Goal: Transaction & Acquisition: Purchase product/service

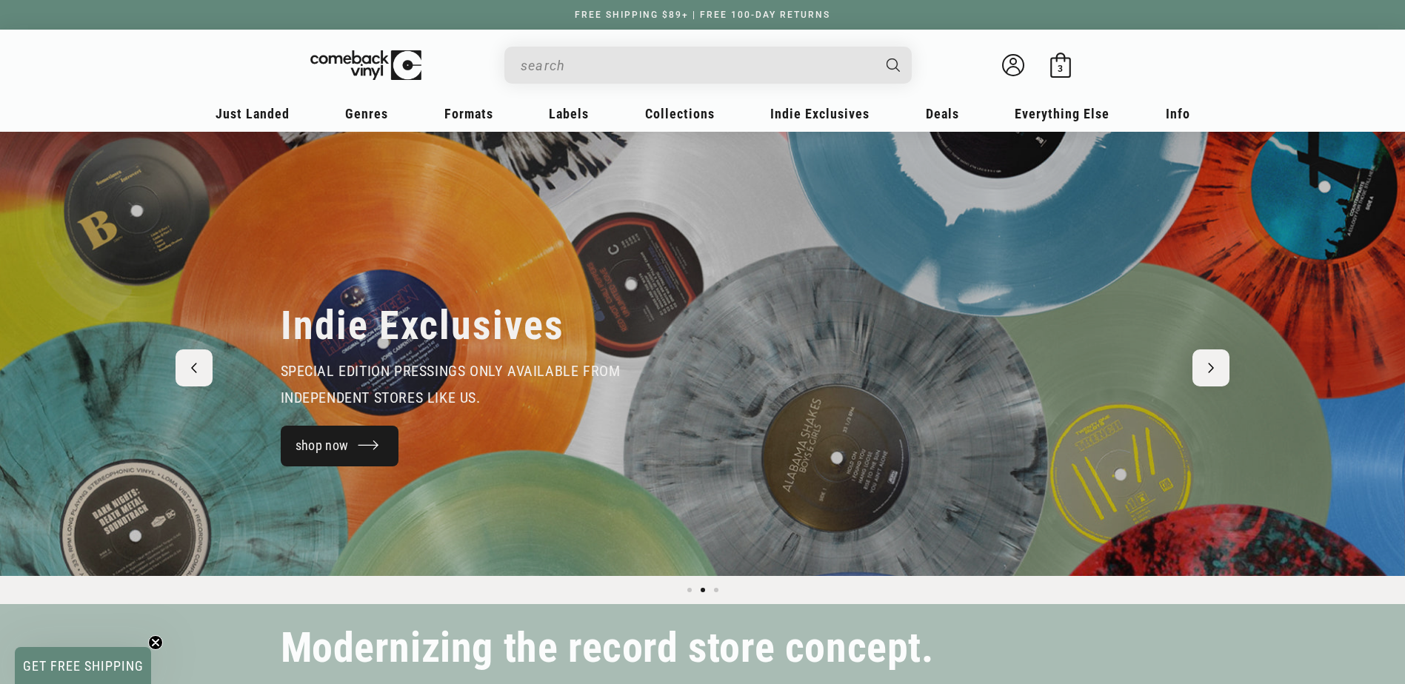
click at [363, 435] on link "shop now" at bounding box center [340, 446] width 118 height 41
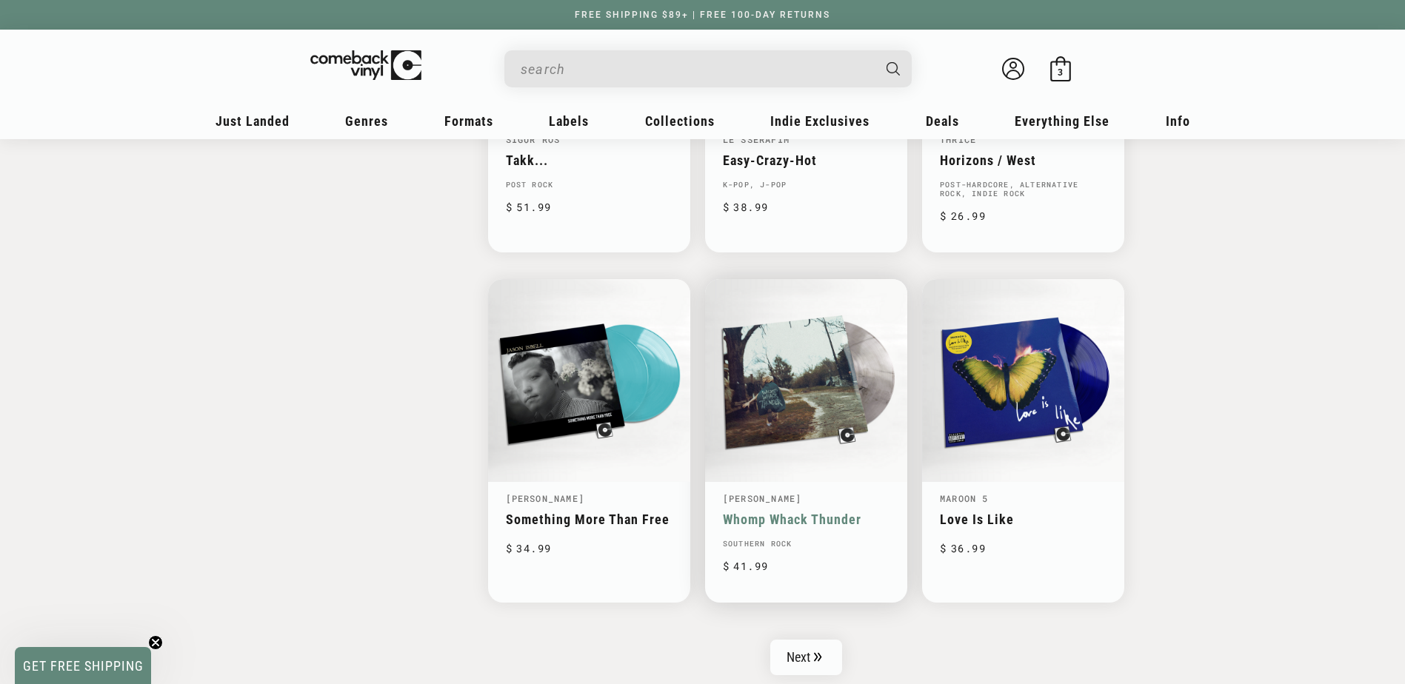
scroll to position [2222, 0]
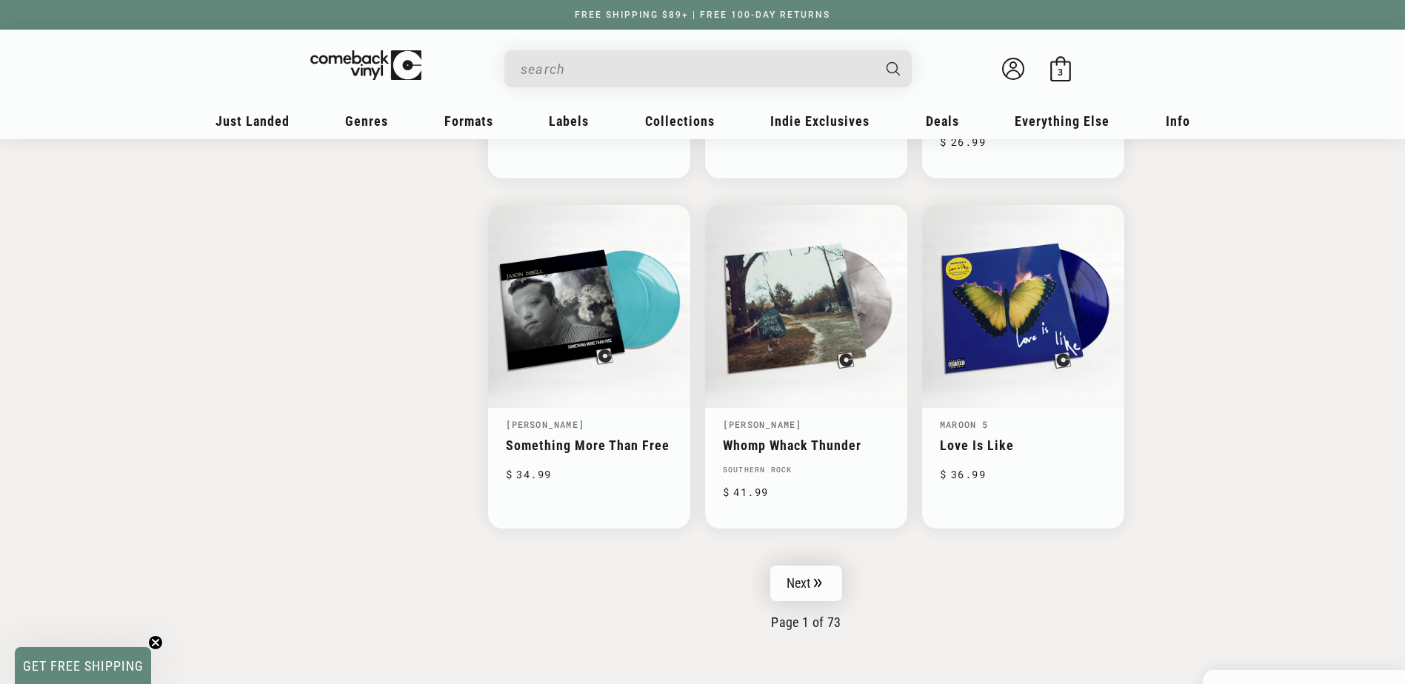
click at [817, 573] on link "Next" at bounding box center [806, 584] width 73 height 36
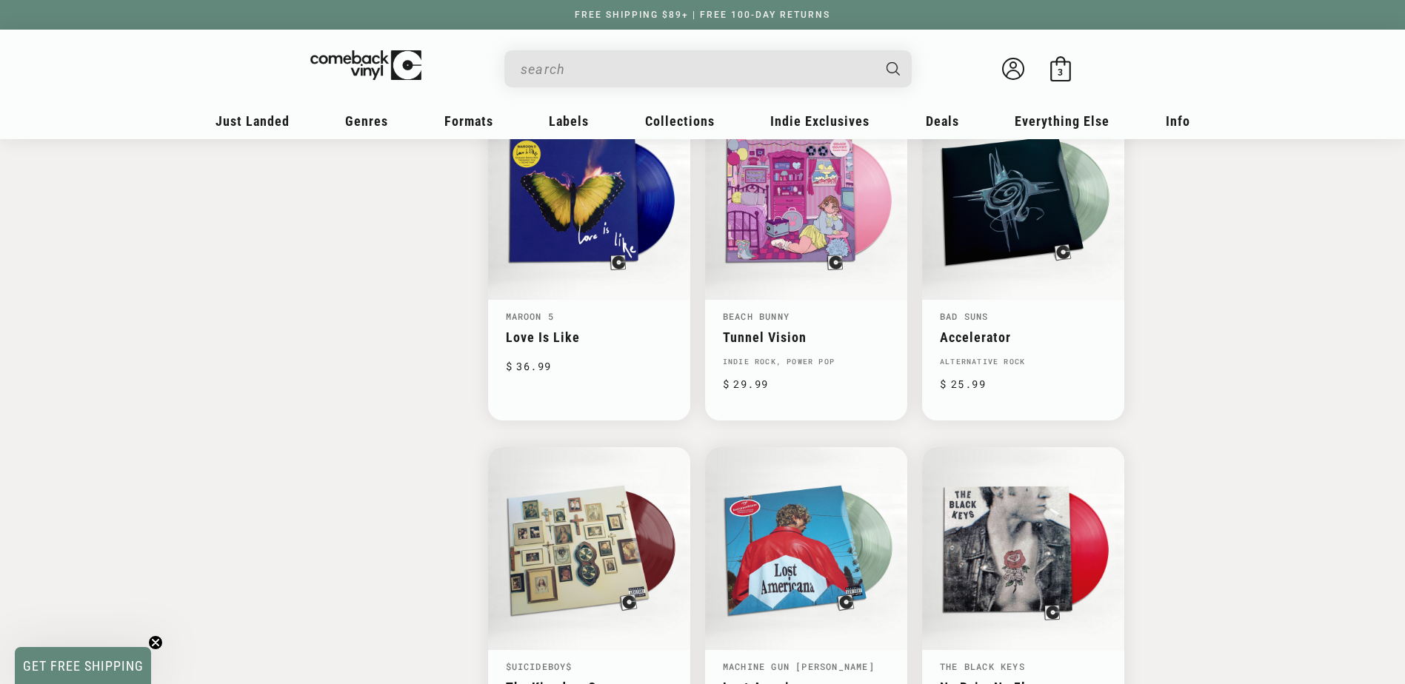
scroll to position [1999, 0]
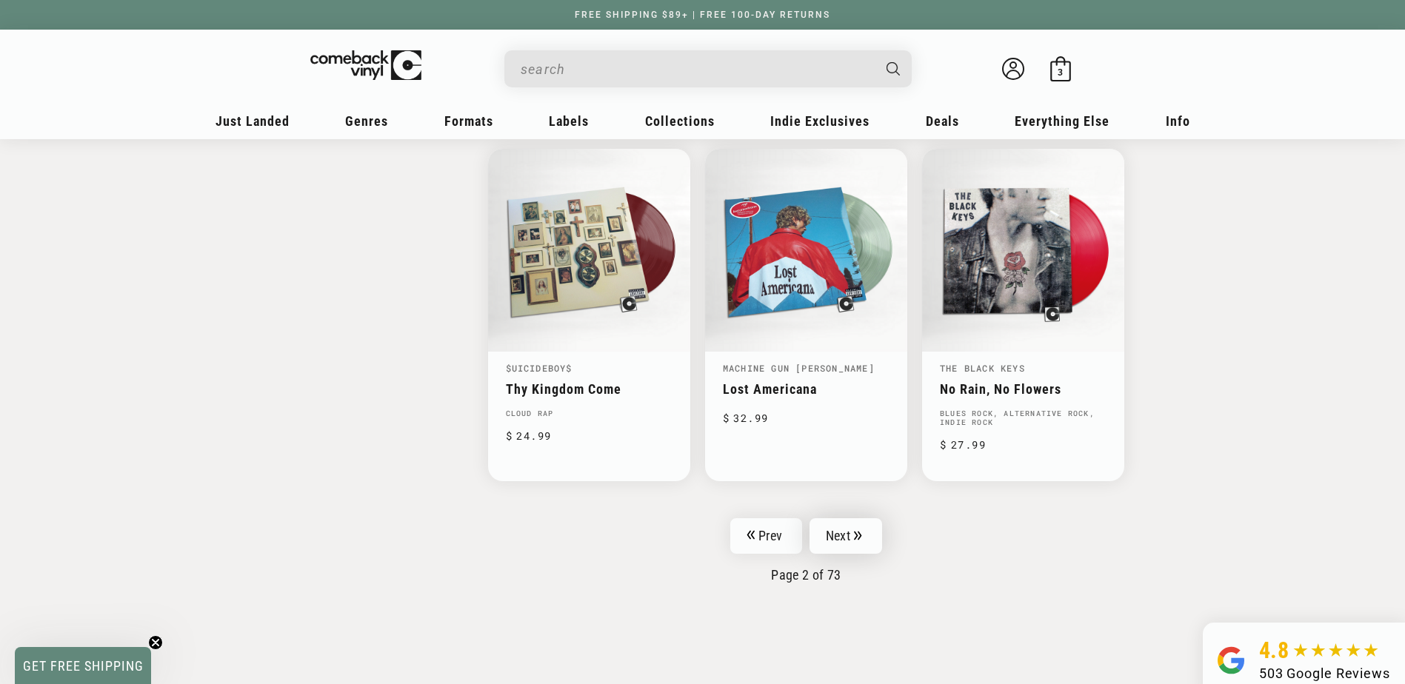
click at [867, 543] on link "Next" at bounding box center [845, 536] width 73 height 36
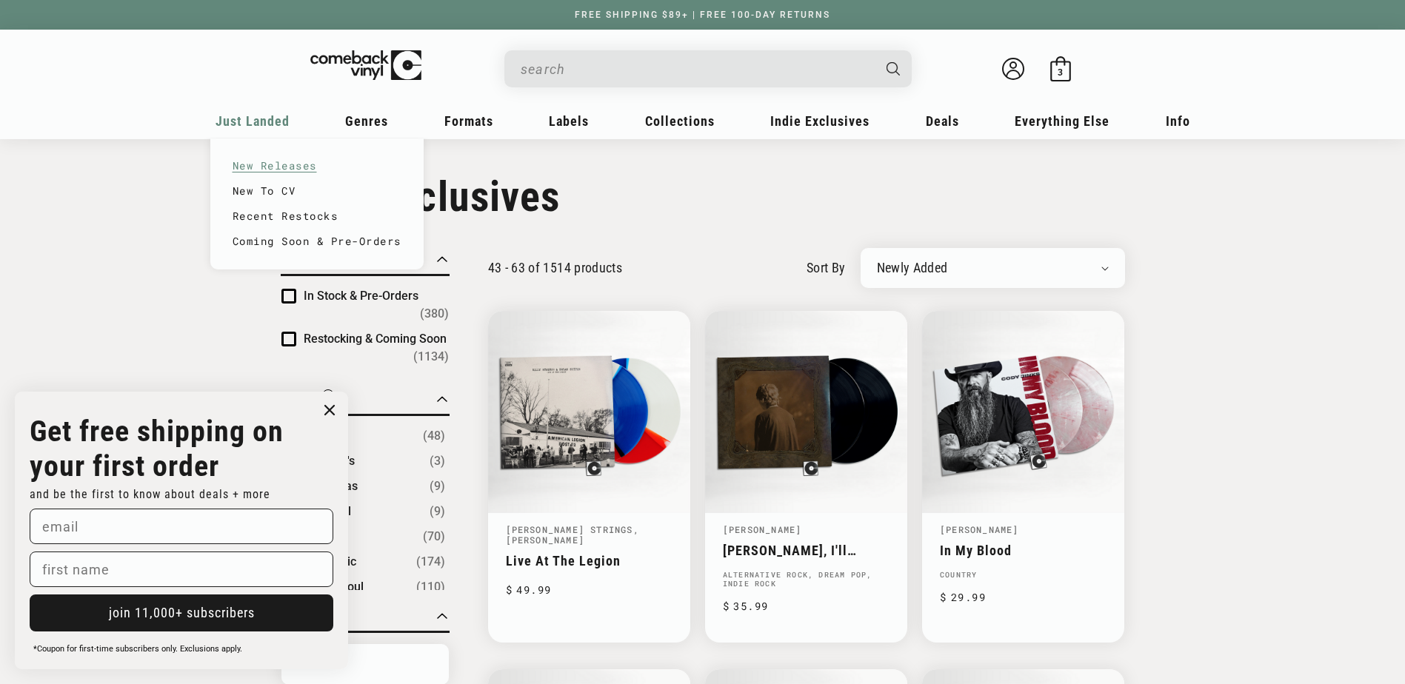
click at [273, 162] on link "New Releases" at bounding box center [317, 165] width 169 height 25
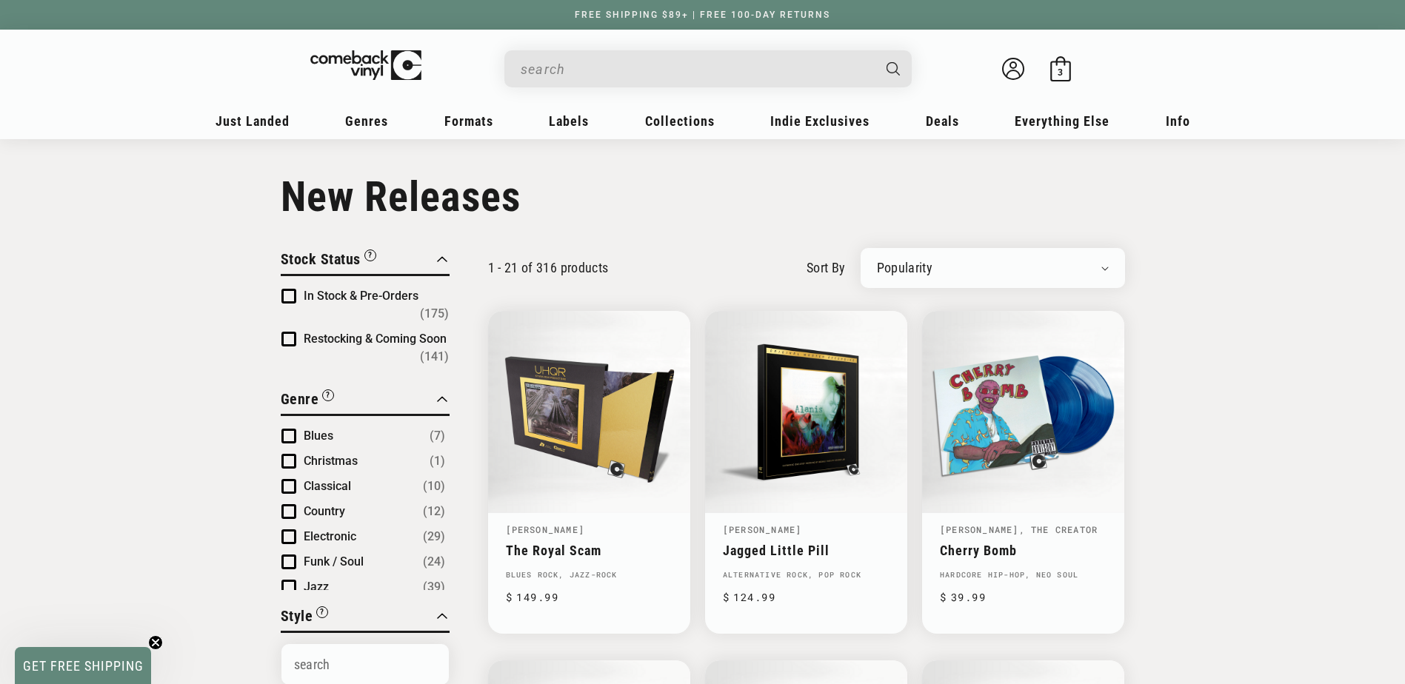
click at [1089, 263] on select "Newly Added Popularity Artist (A-Z) Price (High To Low) Price (Low To High) Per…" at bounding box center [993, 268] width 232 height 15
select select "created-descending"
click at [877, 261] on select "Newly Added Popularity Artist (A-Z) Price (High To Low) Price (Low To High) Per…" at bounding box center [993, 268] width 232 height 15
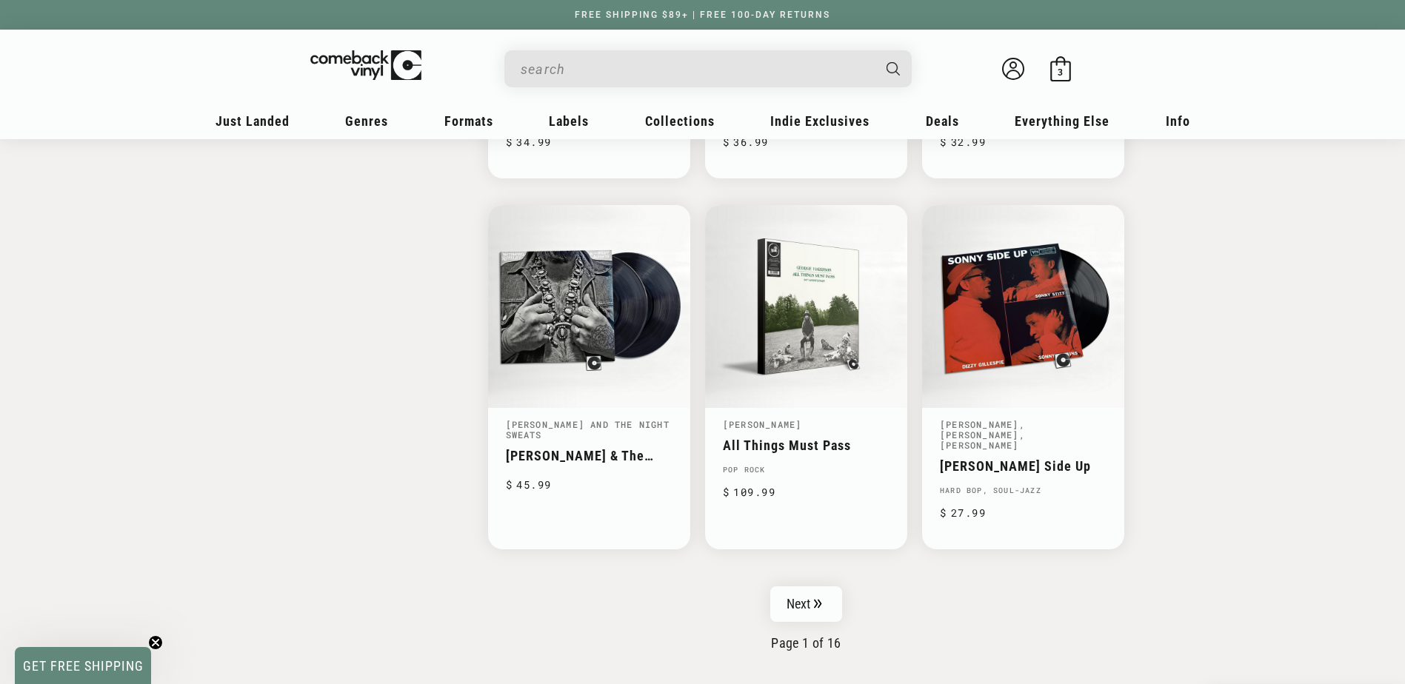
scroll to position [2296, 0]
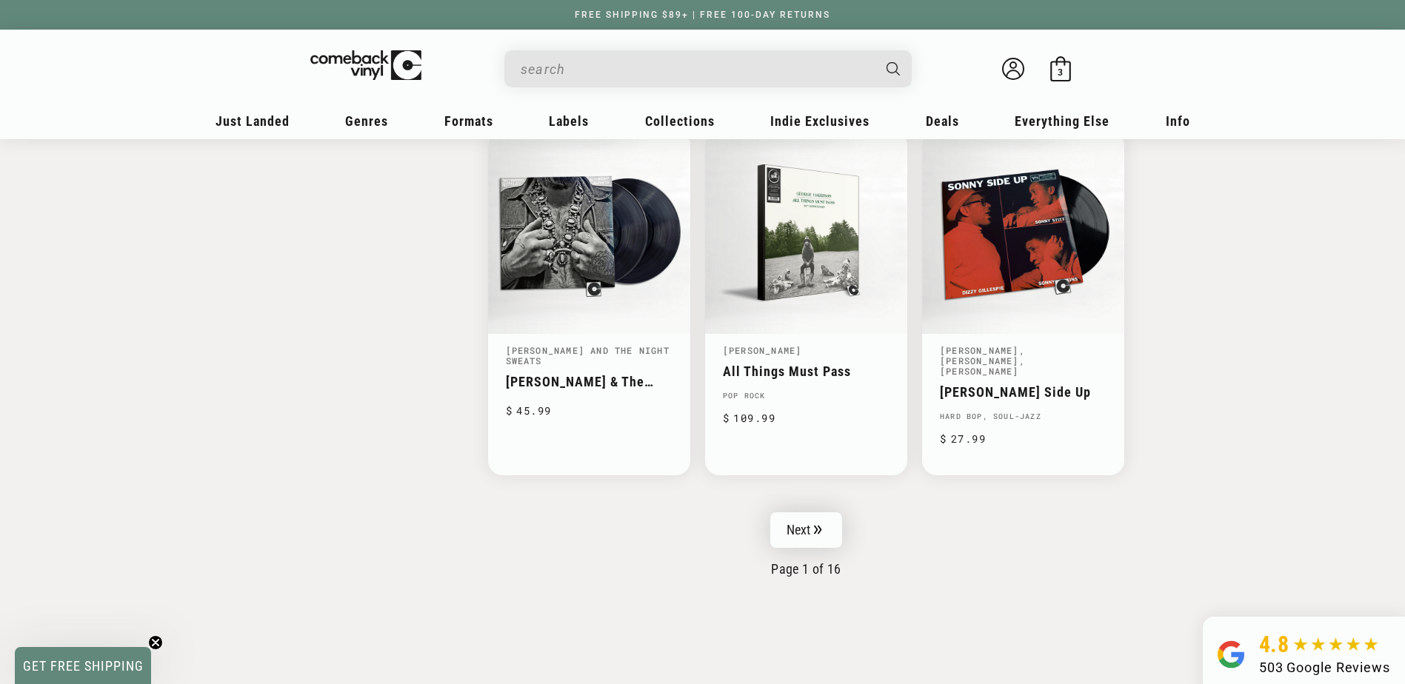
click at [828, 512] on link "Next" at bounding box center [806, 530] width 73 height 36
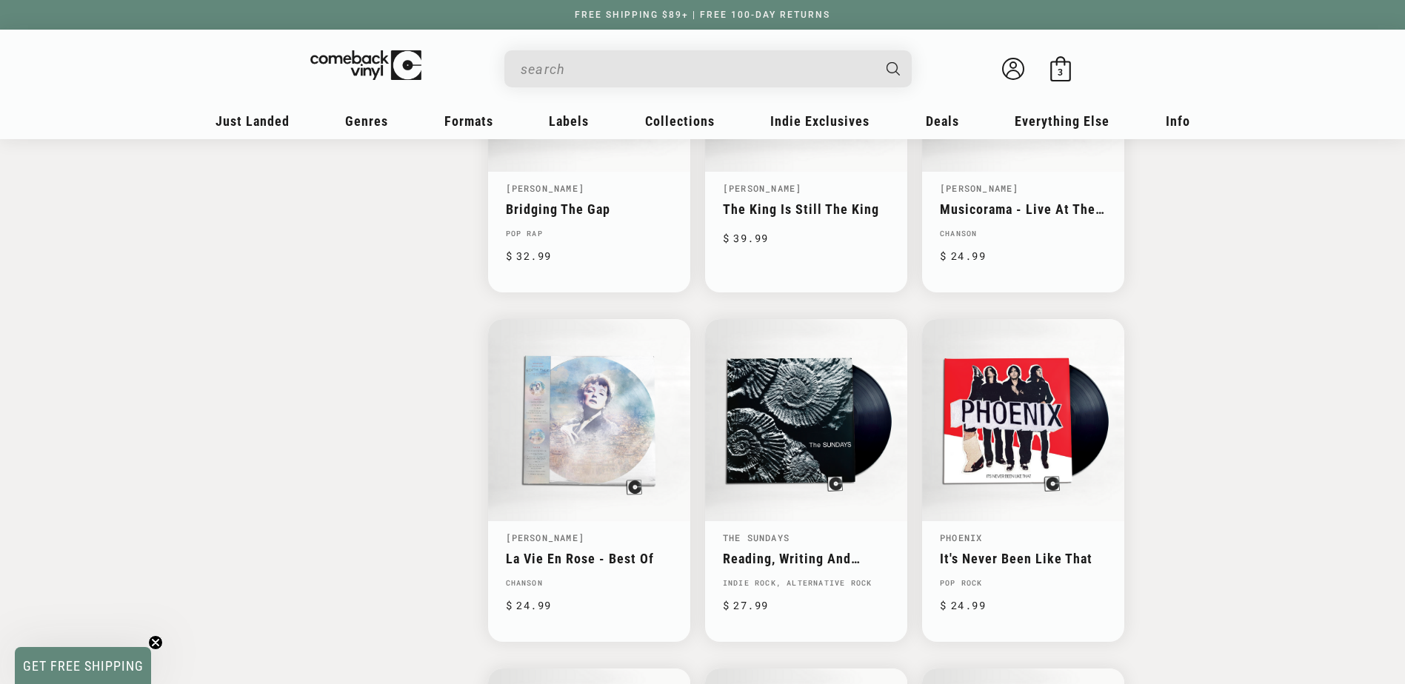
scroll to position [1777, 0]
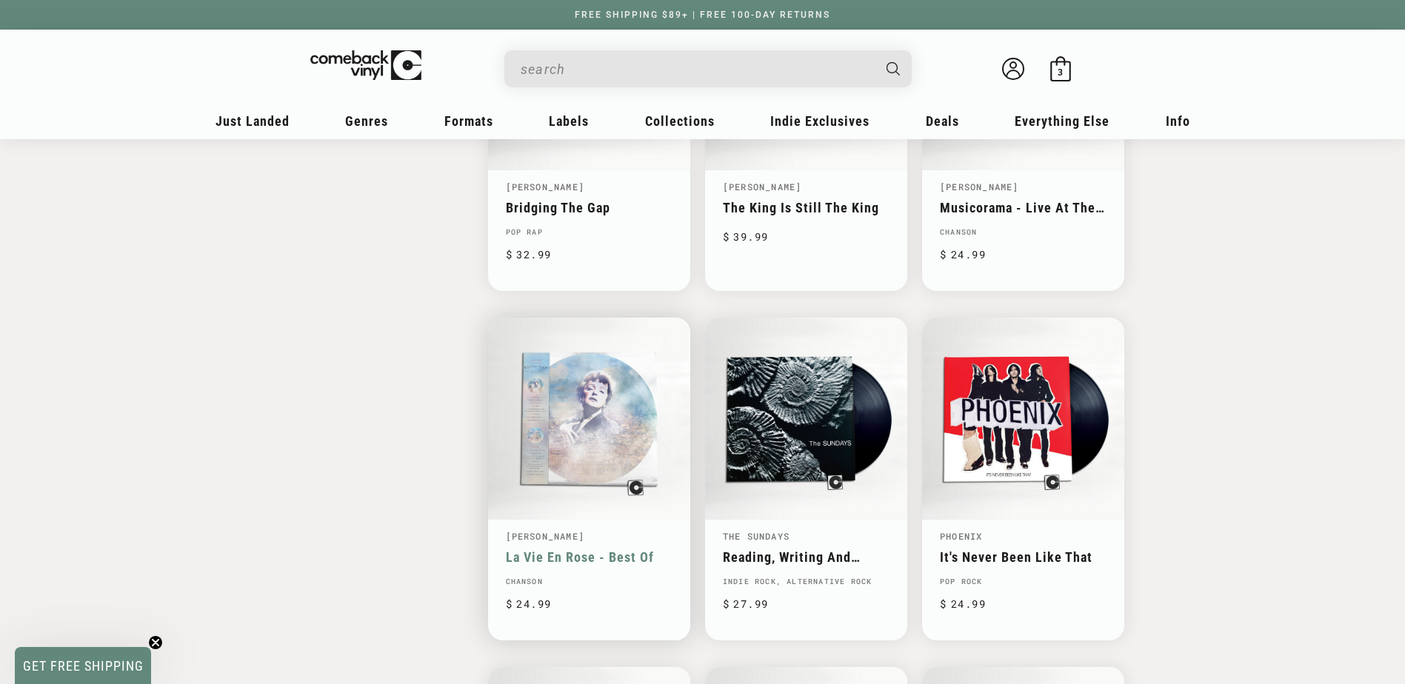
click at [604, 558] on link "La Vie En Rose - Best Of" at bounding box center [589, 557] width 167 height 16
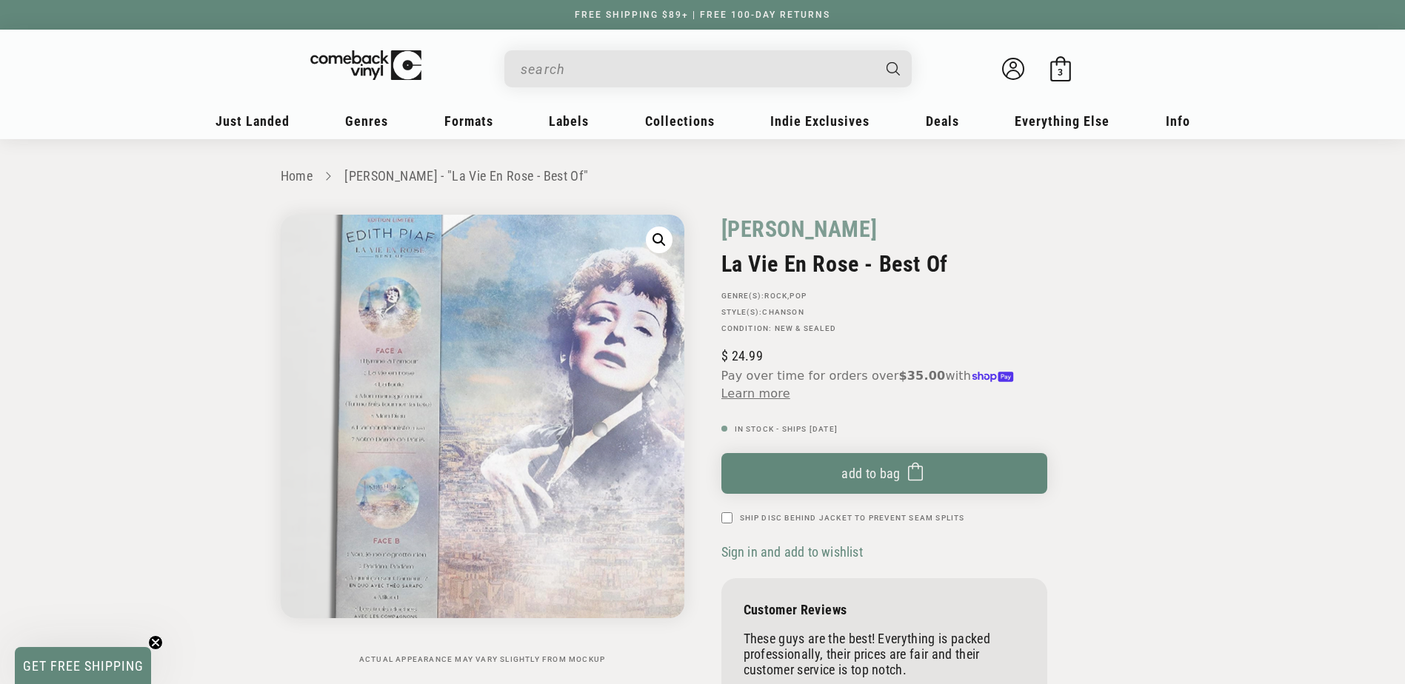
click at [367, 398] on img "Gallery Viewer" at bounding box center [483, 417] width 404 height 404
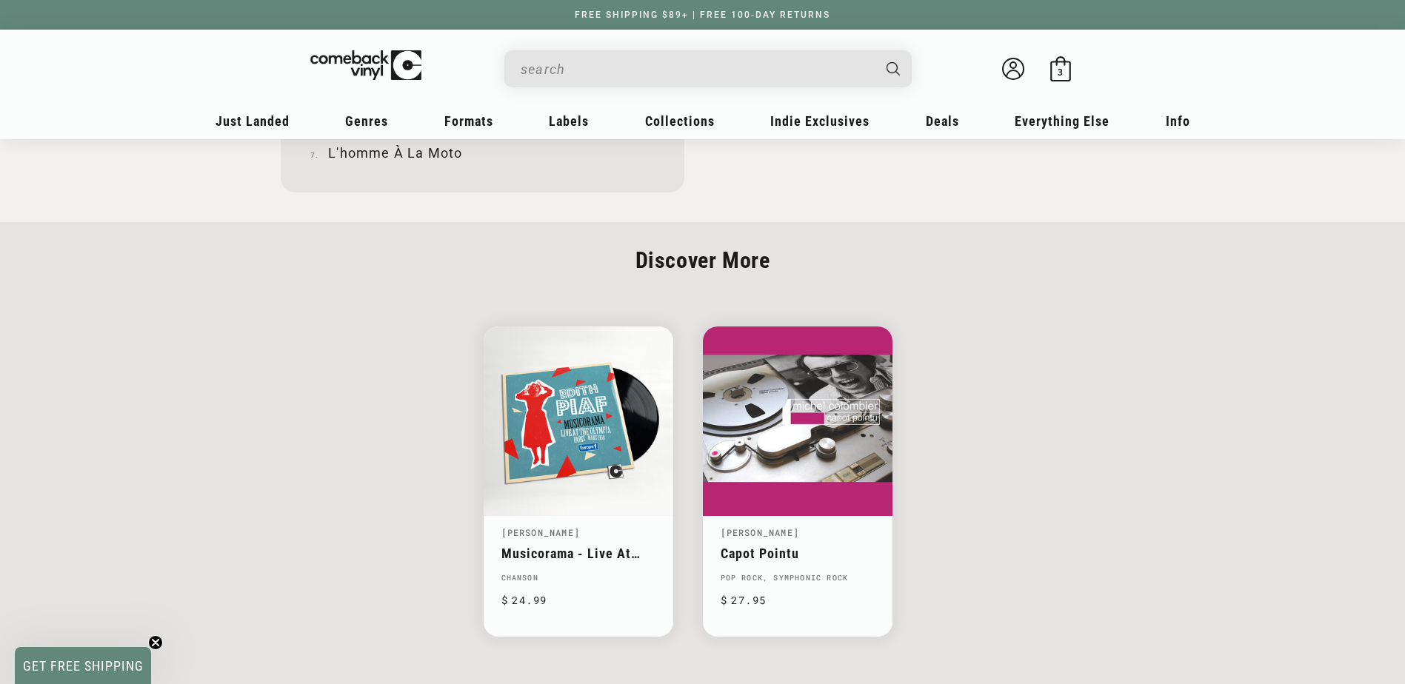
scroll to position [1925, 0]
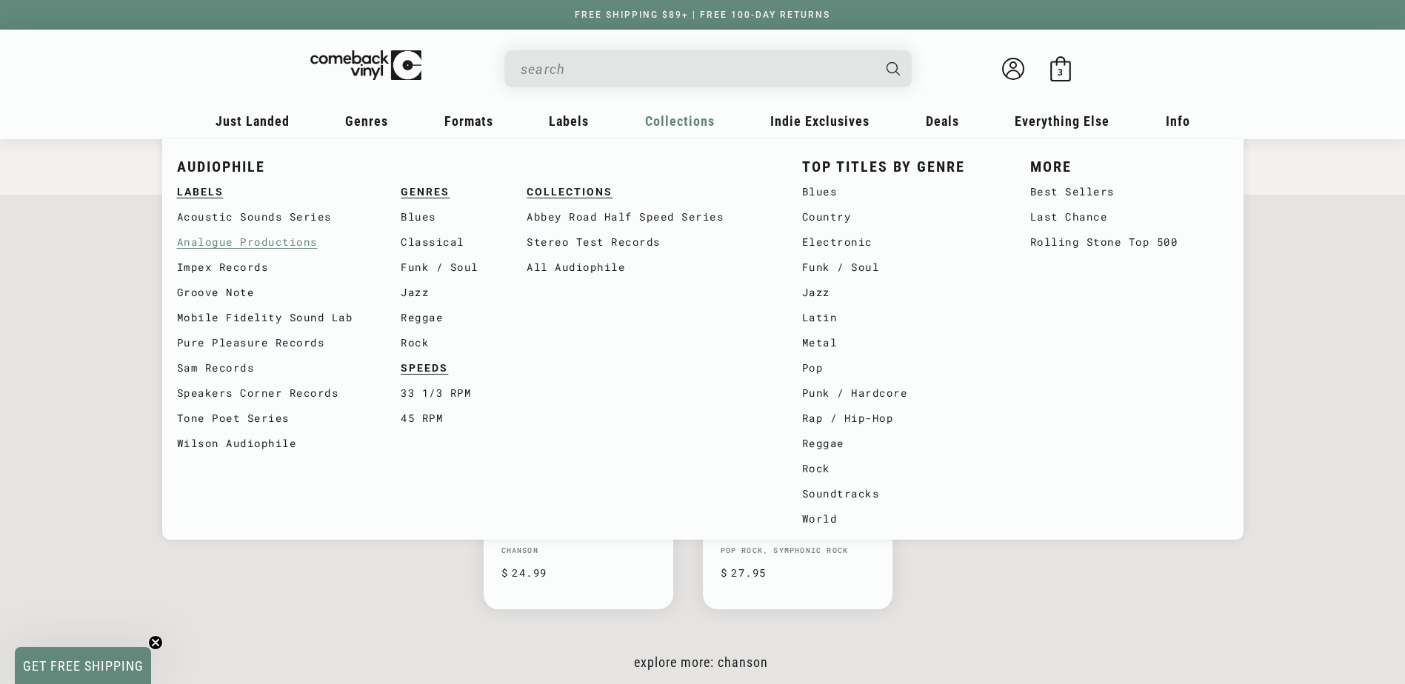
click at [307, 238] on link "Analogue Productions" at bounding box center [289, 242] width 224 height 25
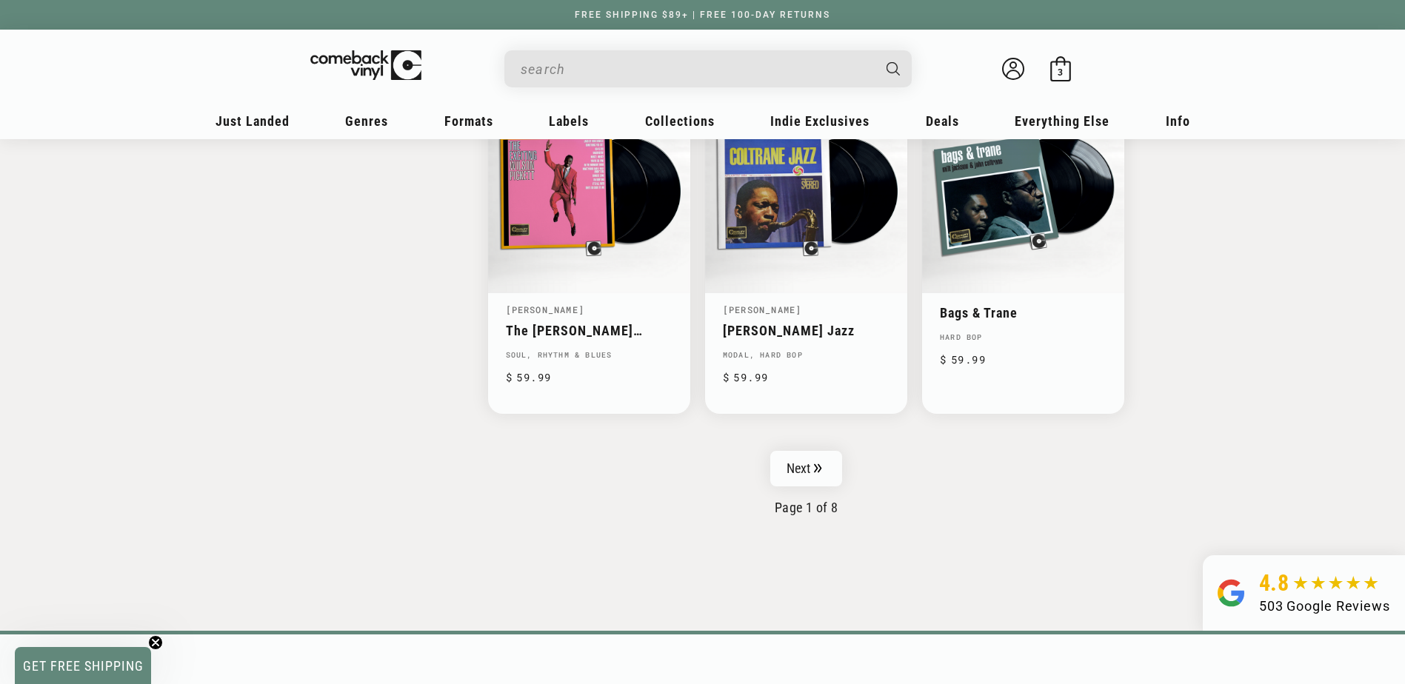
scroll to position [2370, 0]
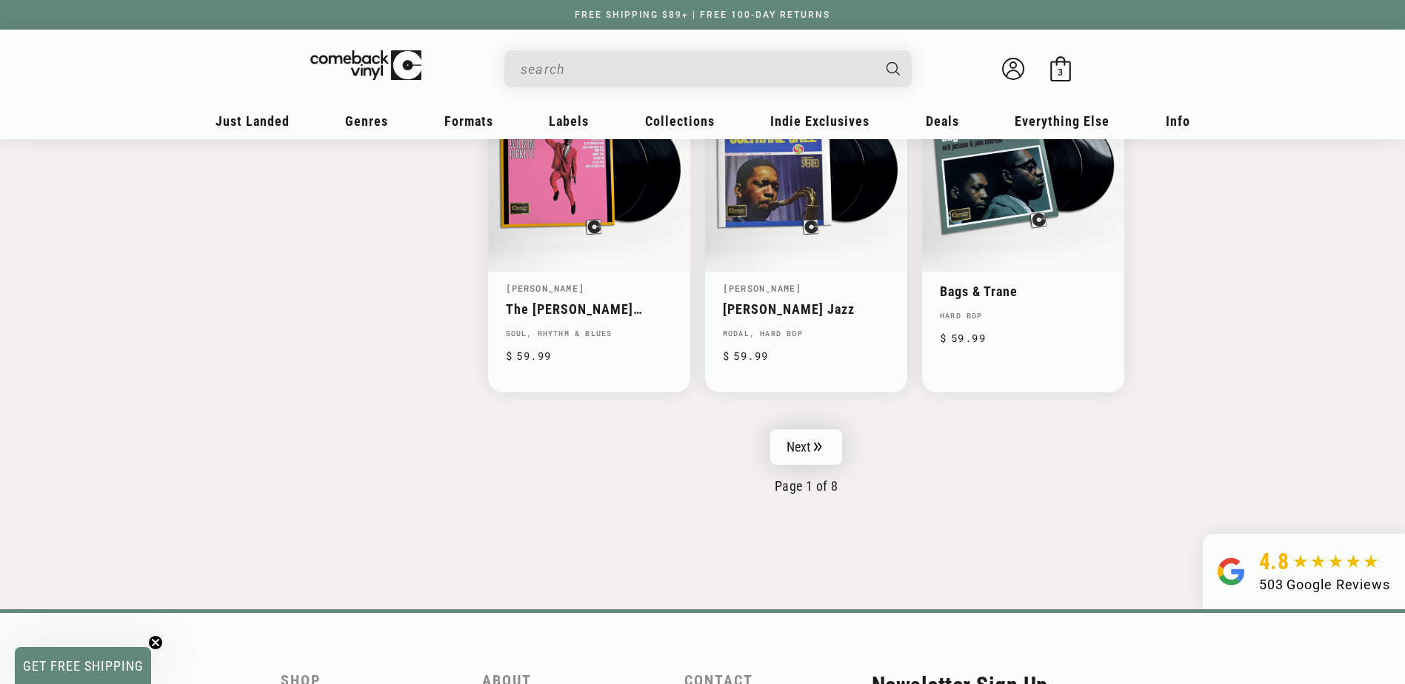
click at [828, 444] on link "Next" at bounding box center [806, 448] width 73 height 36
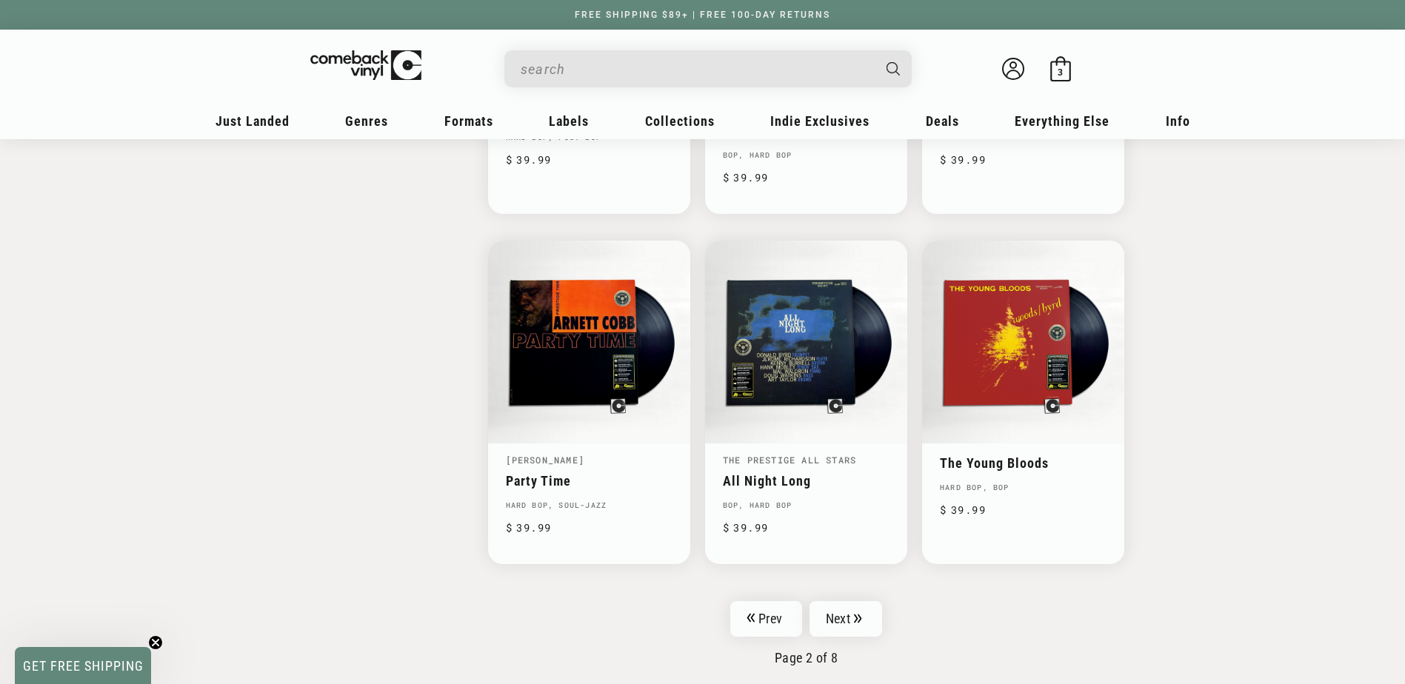
scroll to position [2370, 0]
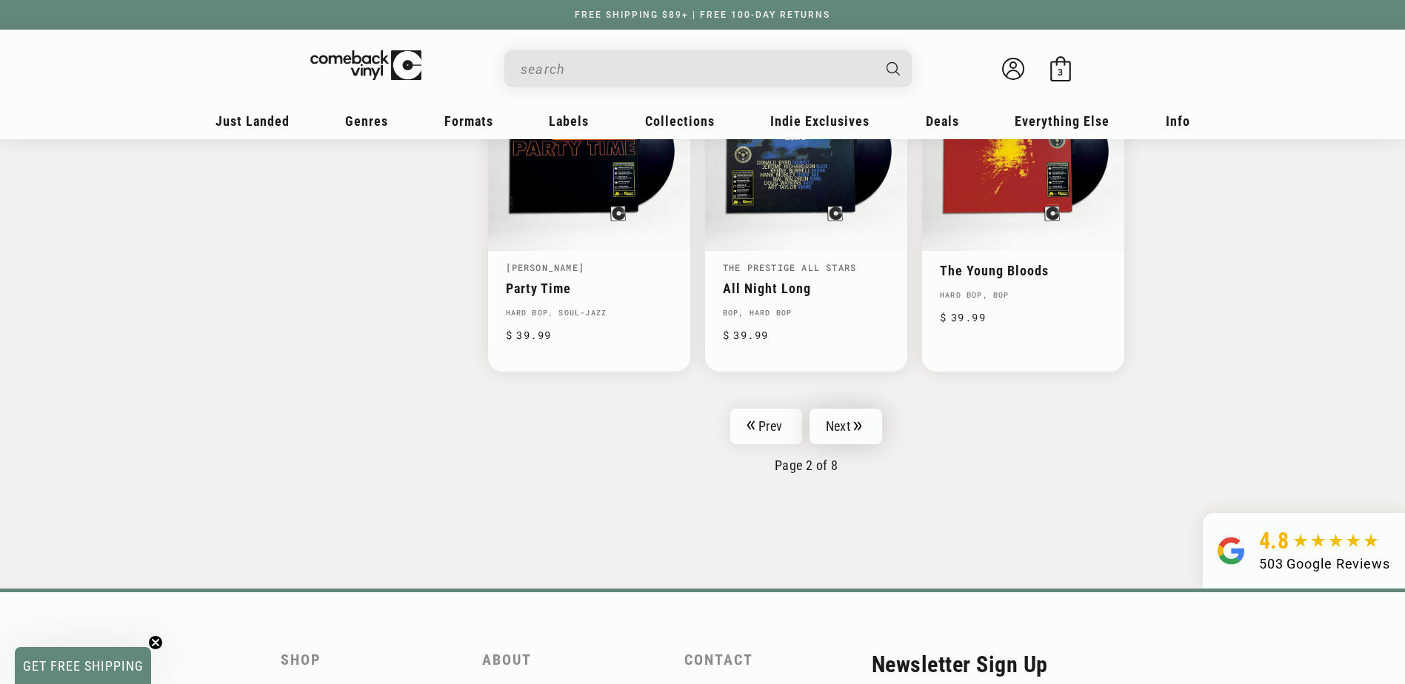
click at [854, 431] on icon "Pagination" at bounding box center [858, 426] width 8 height 10
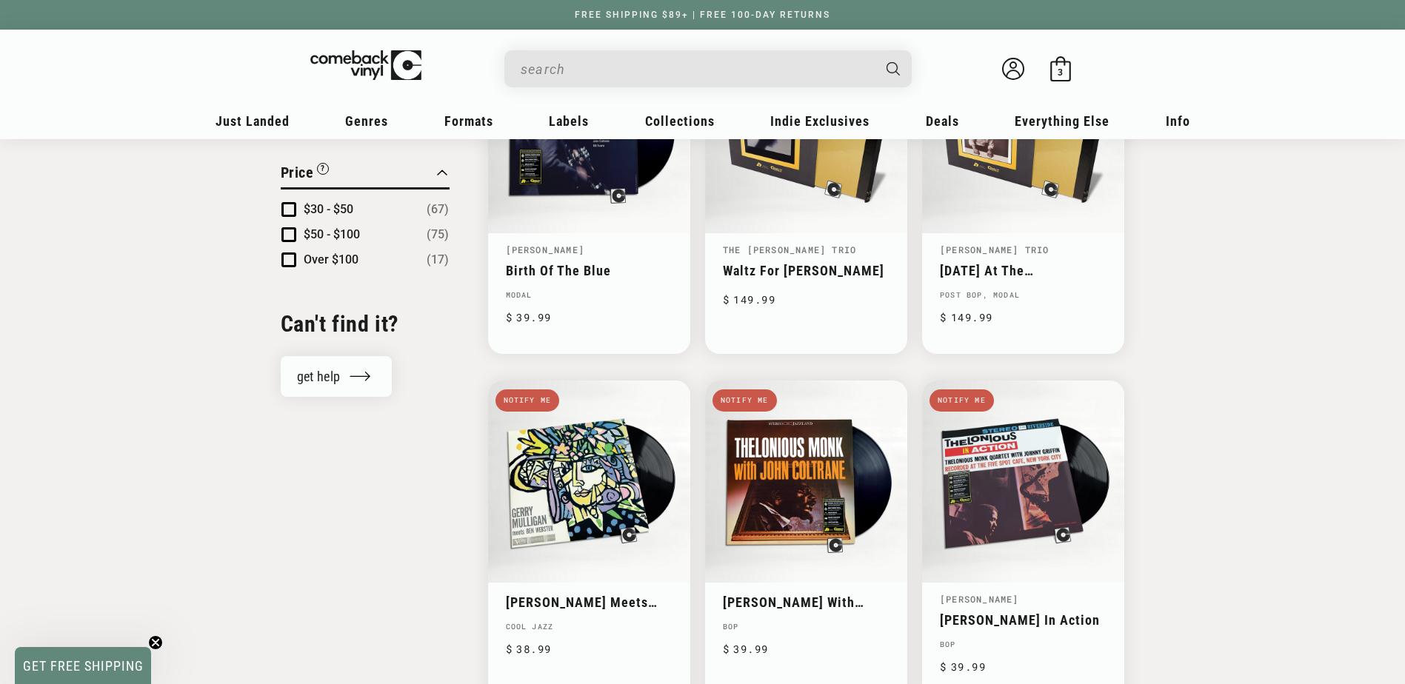
scroll to position [1333, 0]
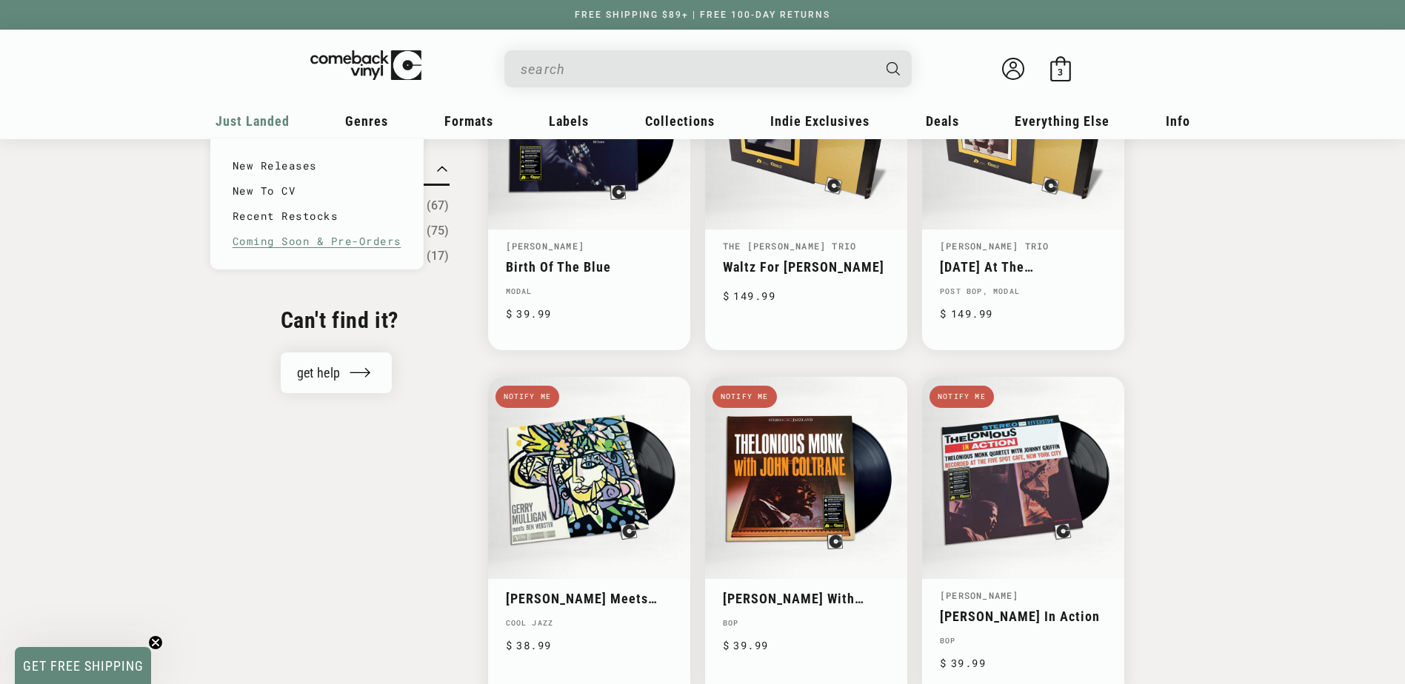
click at [285, 240] on link "Coming Soon & Pre-Orders" at bounding box center [317, 241] width 169 height 25
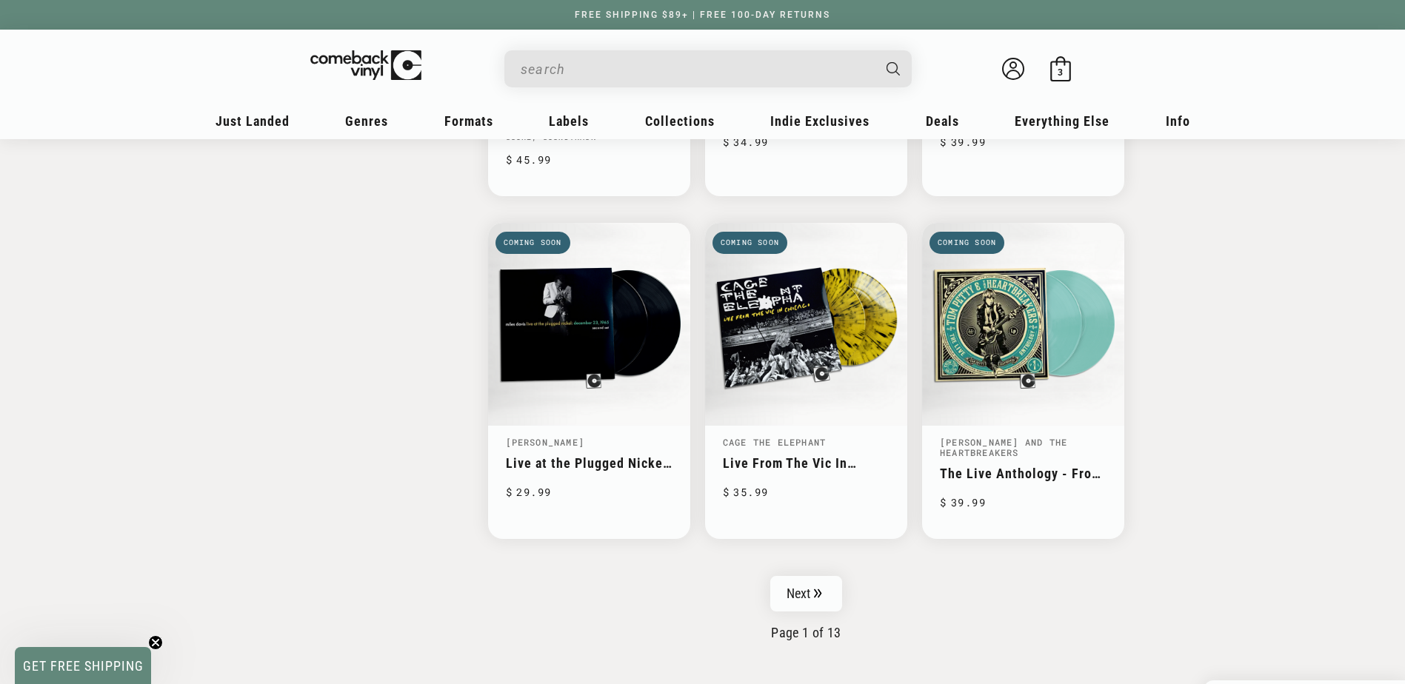
scroll to position [2296, 0]
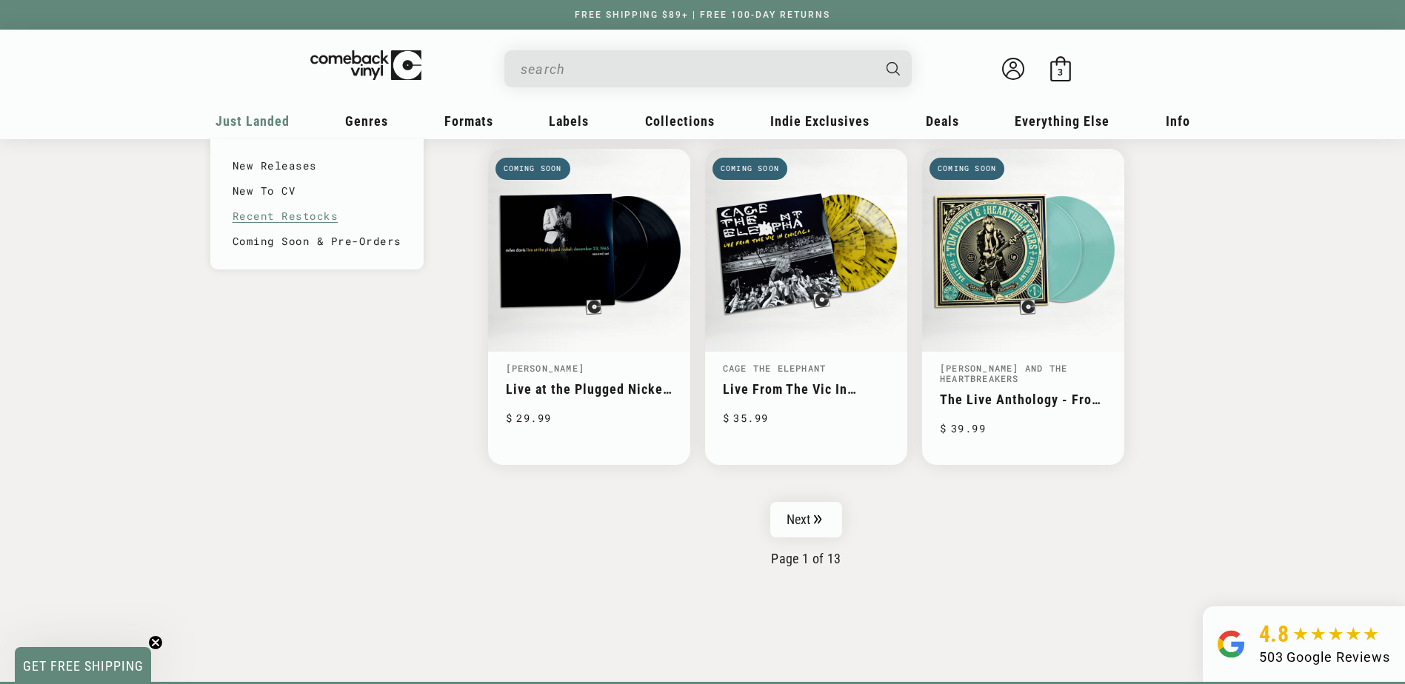
click at [273, 214] on link "Recent Restocks" at bounding box center [317, 216] width 169 height 25
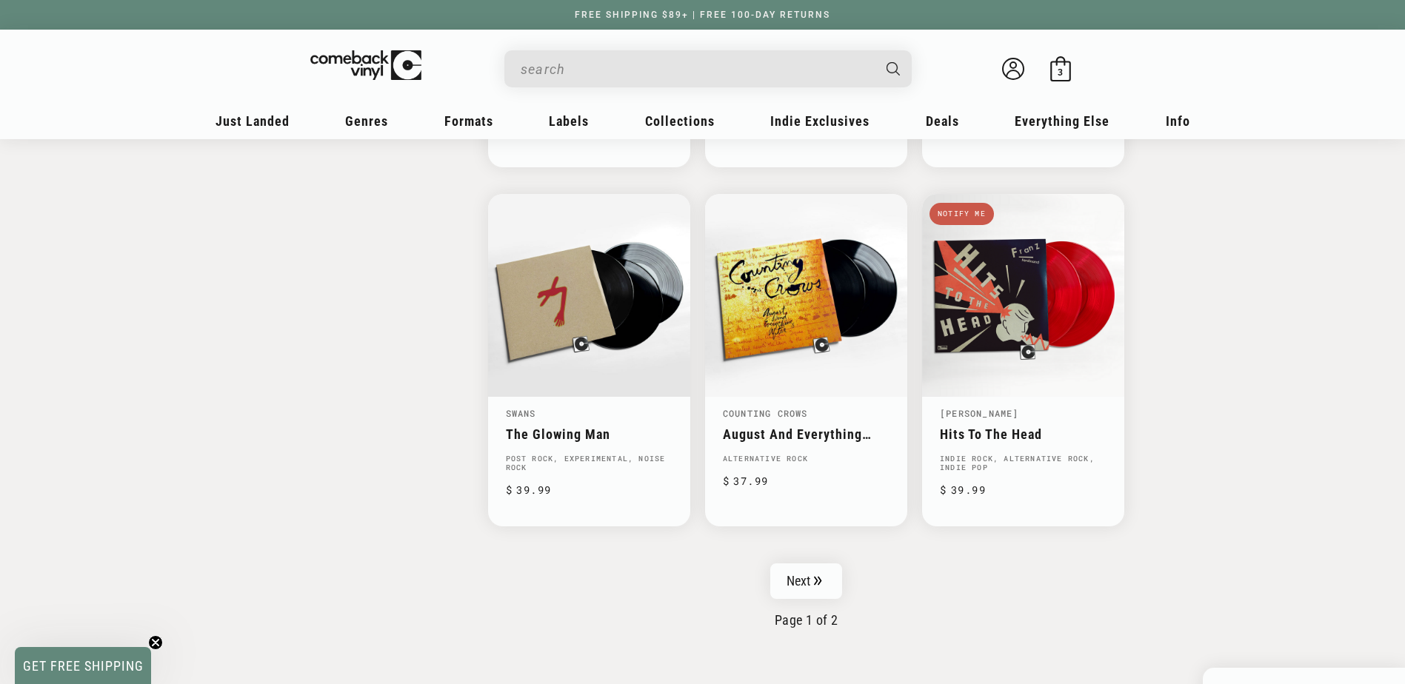
scroll to position [2296, 0]
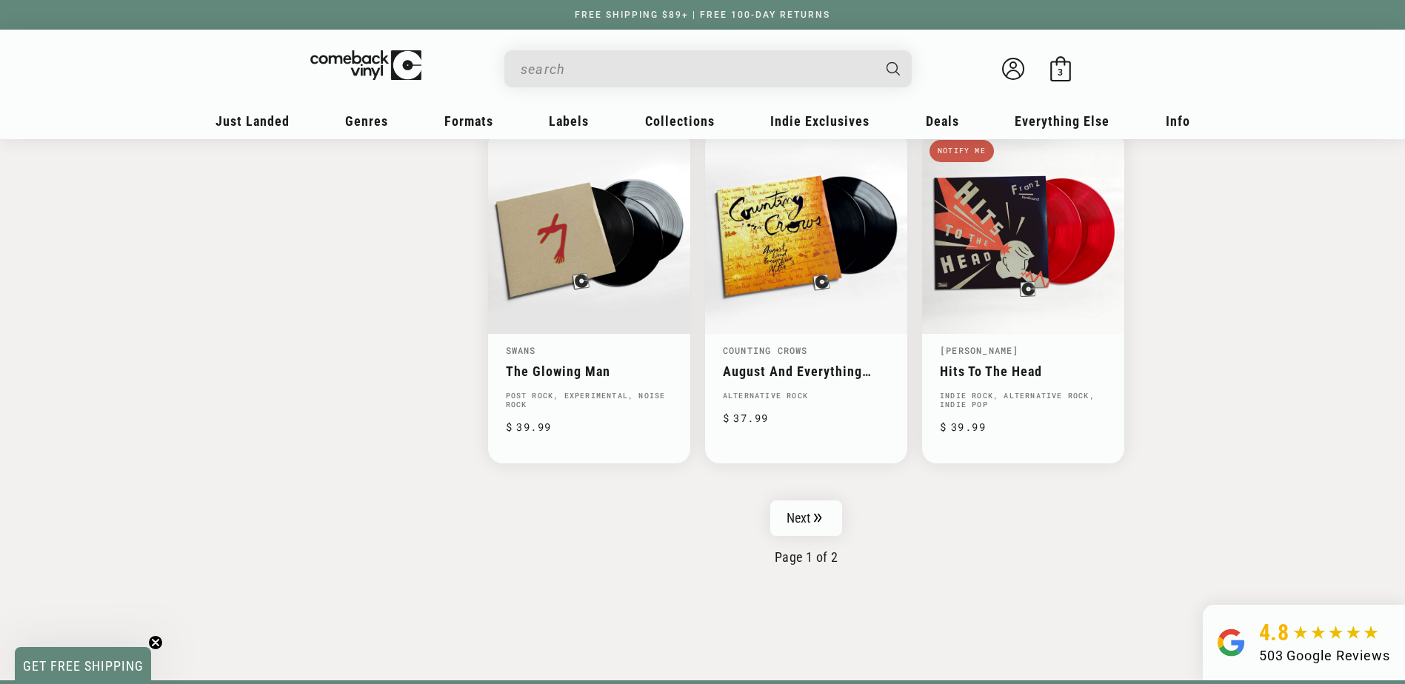
click at [687, 73] on input "When autocomplete results are available use up and down arrows to review and en…" at bounding box center [696, 69] width 351 height 30
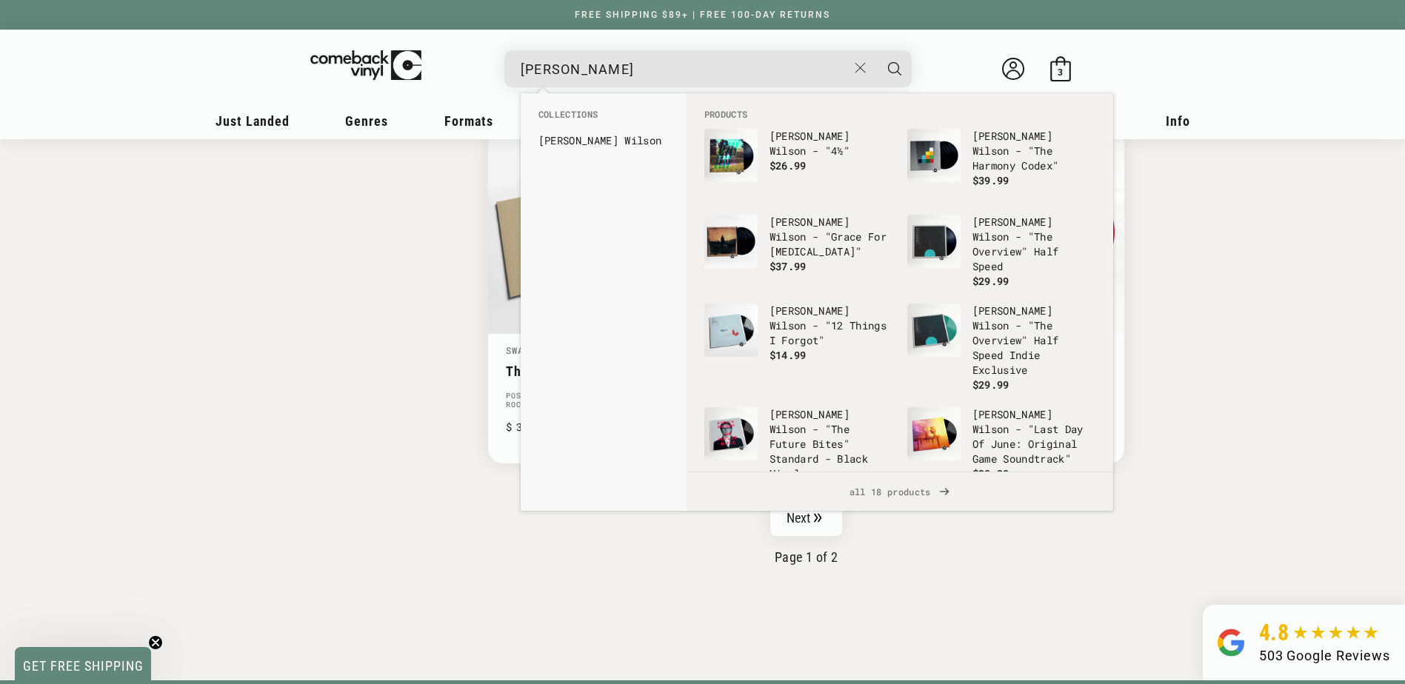
type input "[PERSON_NAME]"
click at [876, 50] on button "Search" at bounding box center [894, 68] width 37 height 37
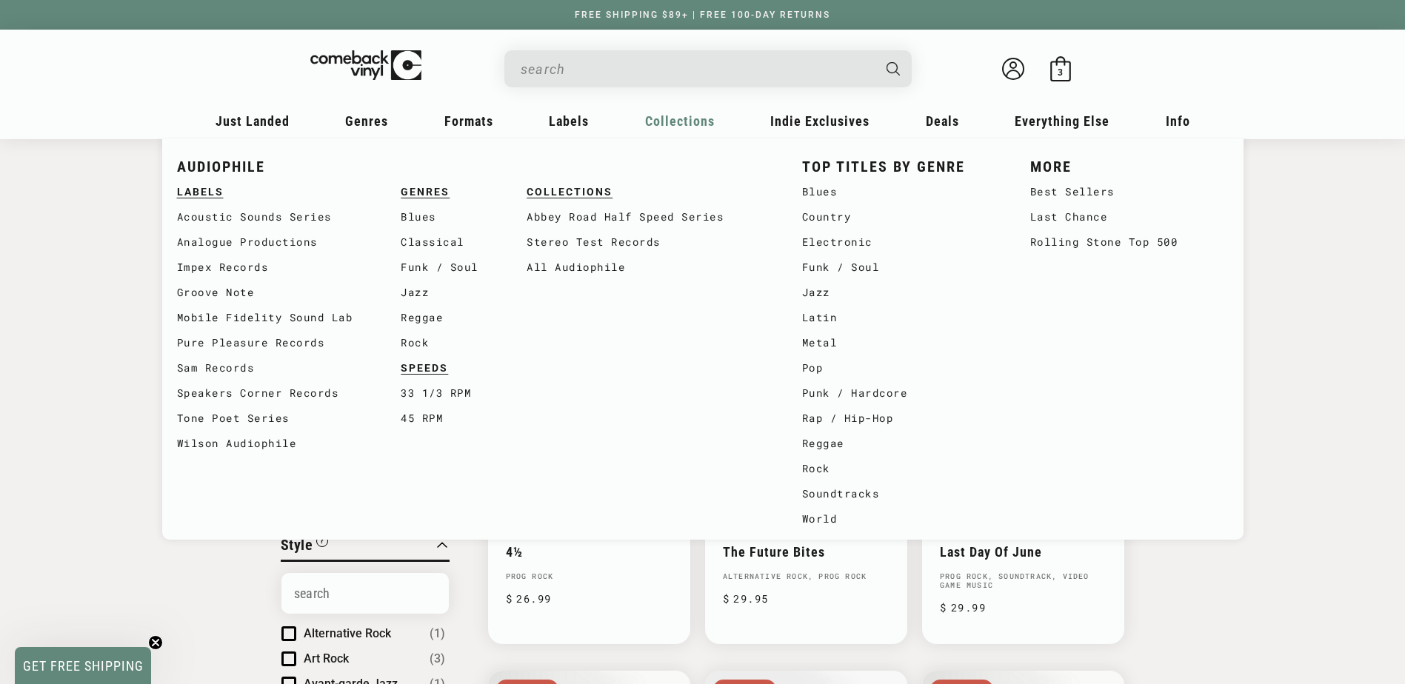
type input "steven wilson"
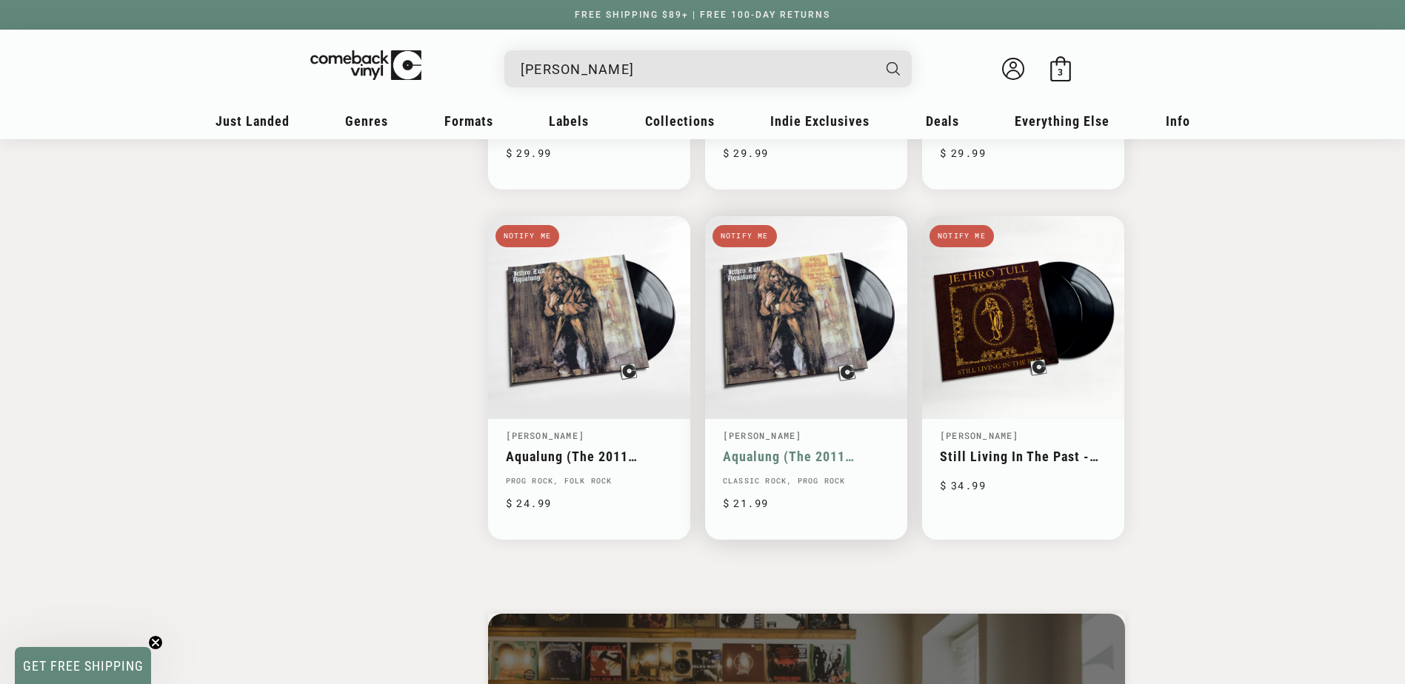
scroll to position [2222, 0]
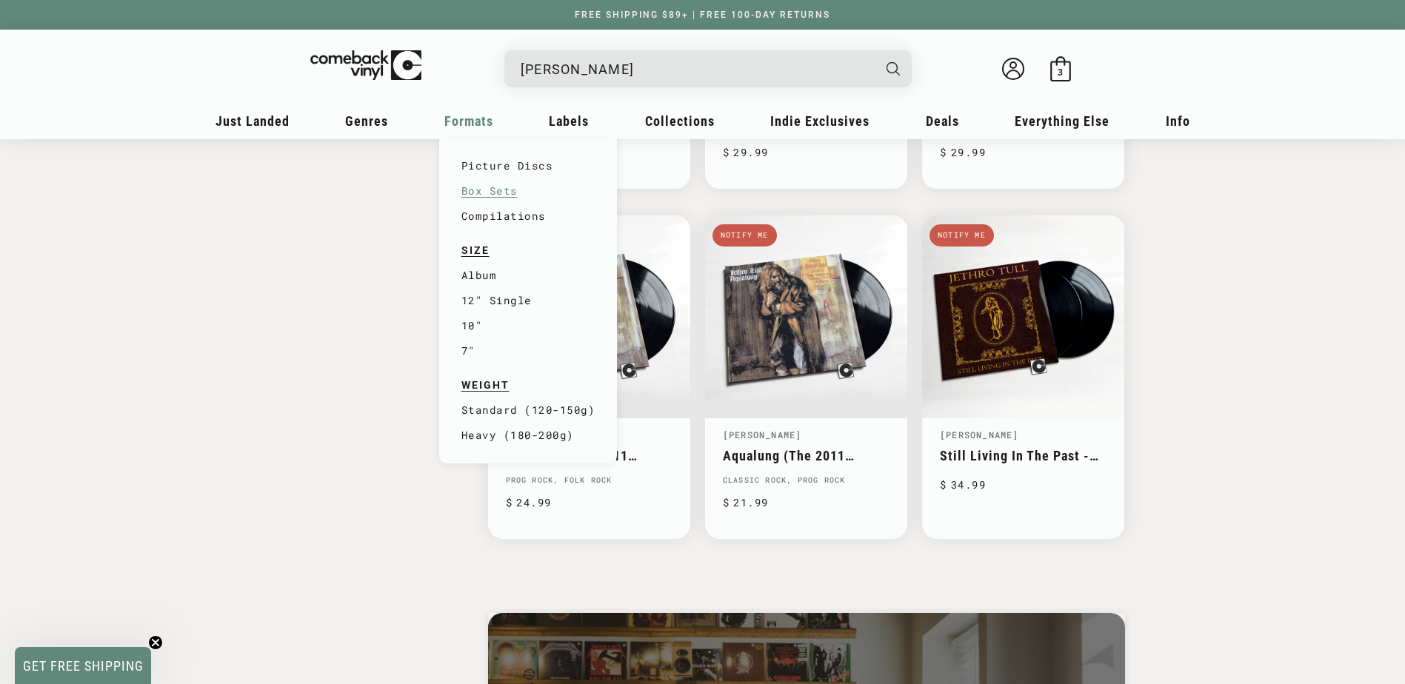
click at [484, 185] on link "Box Sets" at bounding box center [528, 190] width 134 height 25
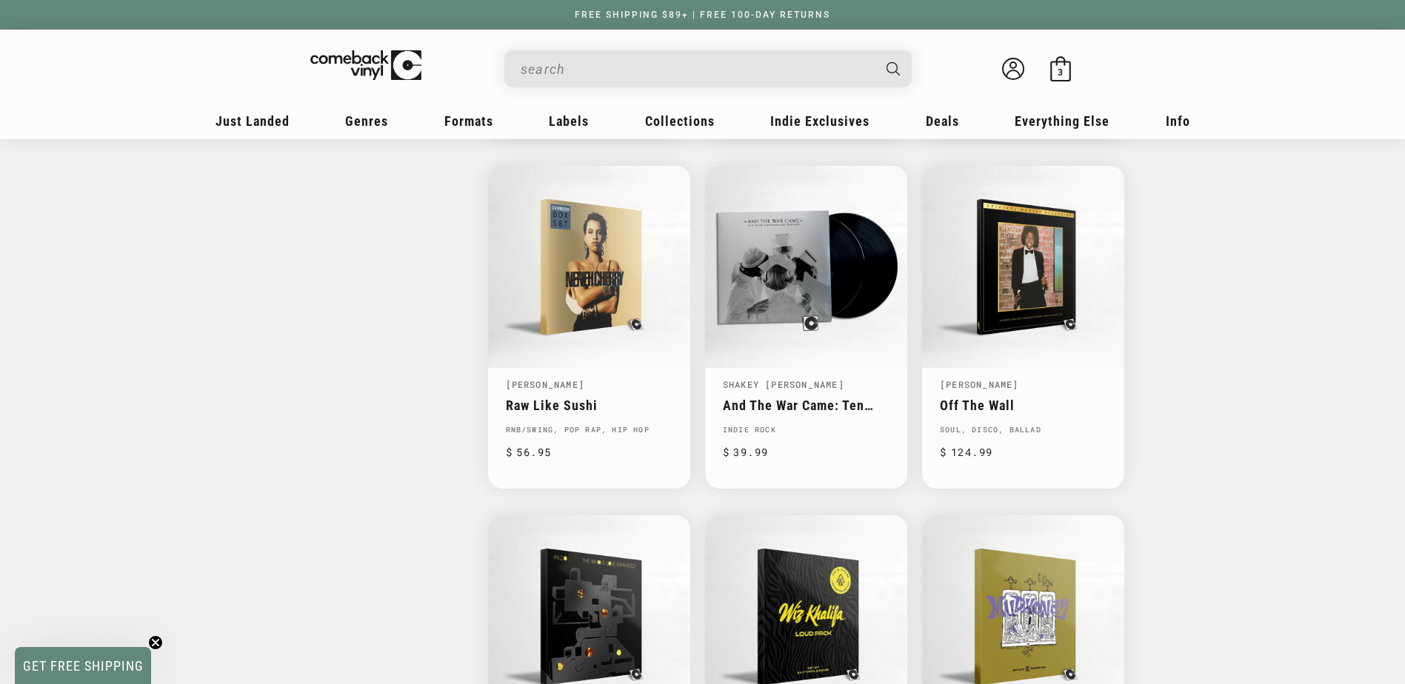
scroll to position [1999, 0]
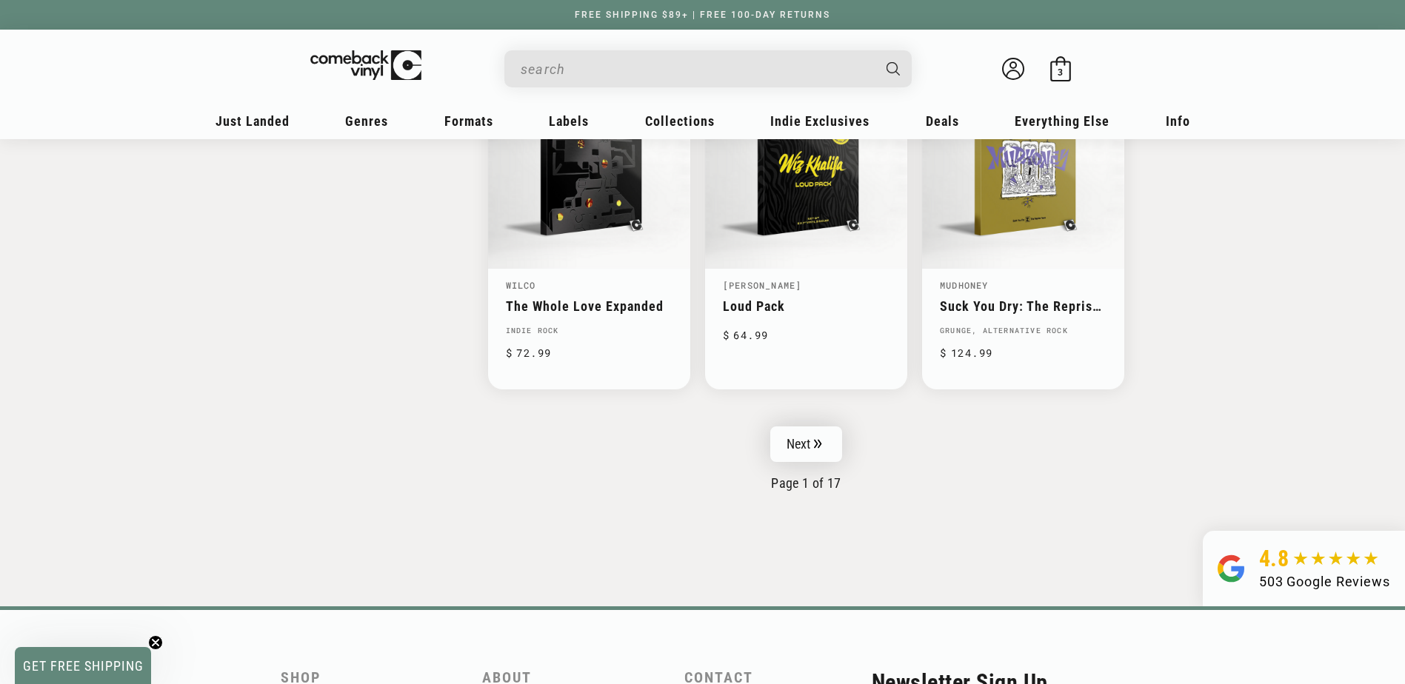
click at [803, 441] on link "Next" at bounding box center [806, 445] width 73 height 36
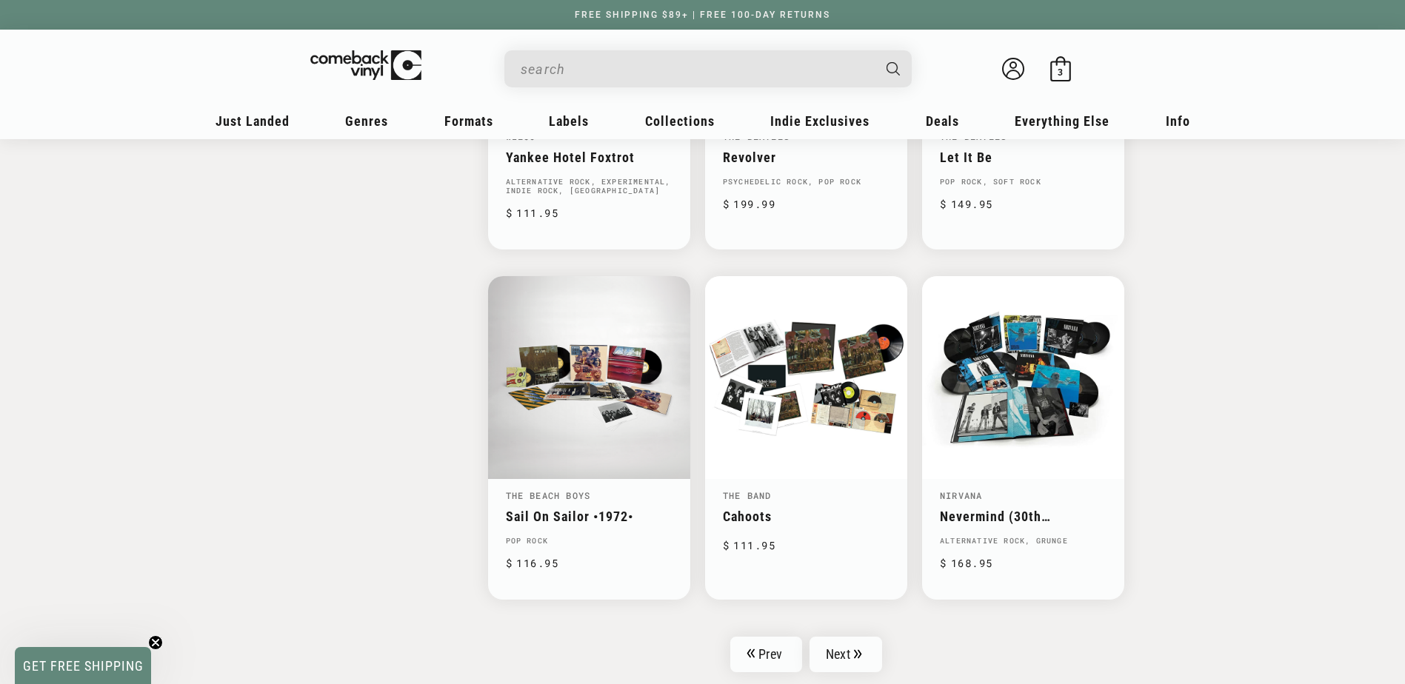
scroll to position [2222, 0]
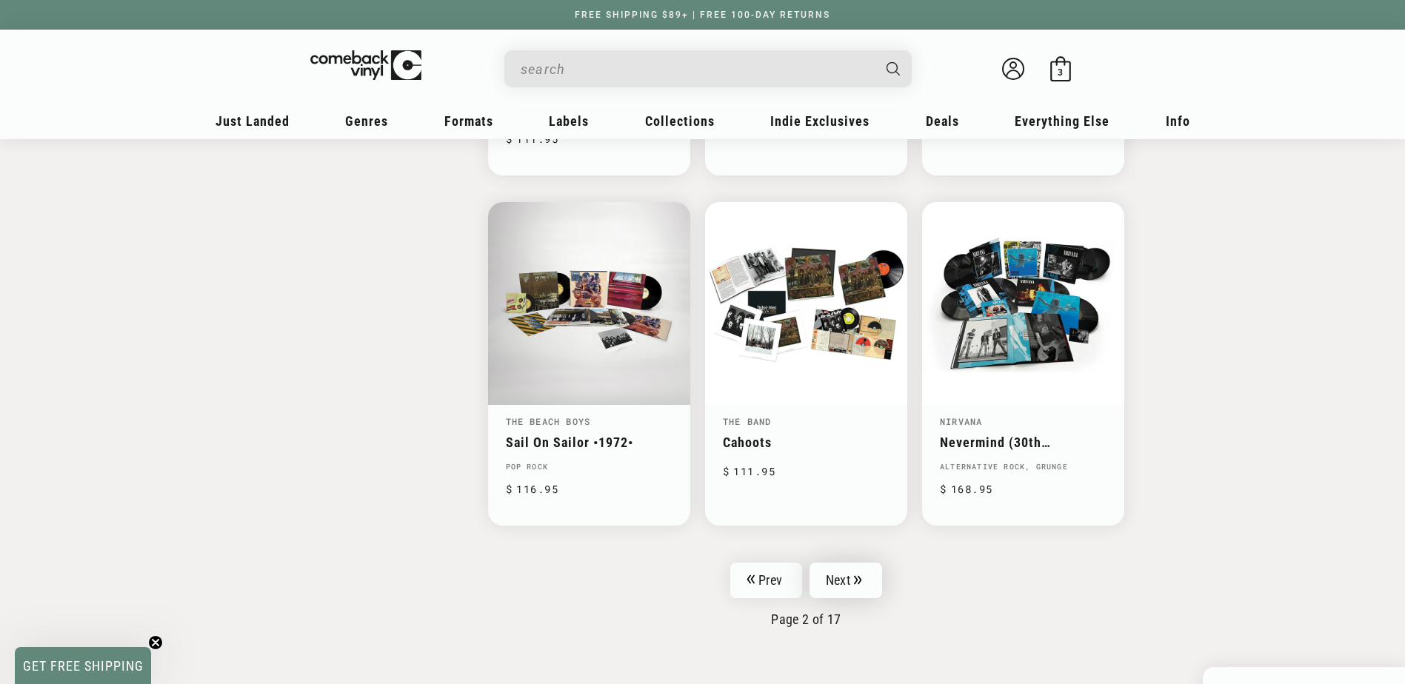
click at [855, 571] on link "Next" at bounding box center [845, 581] width 73 height 36
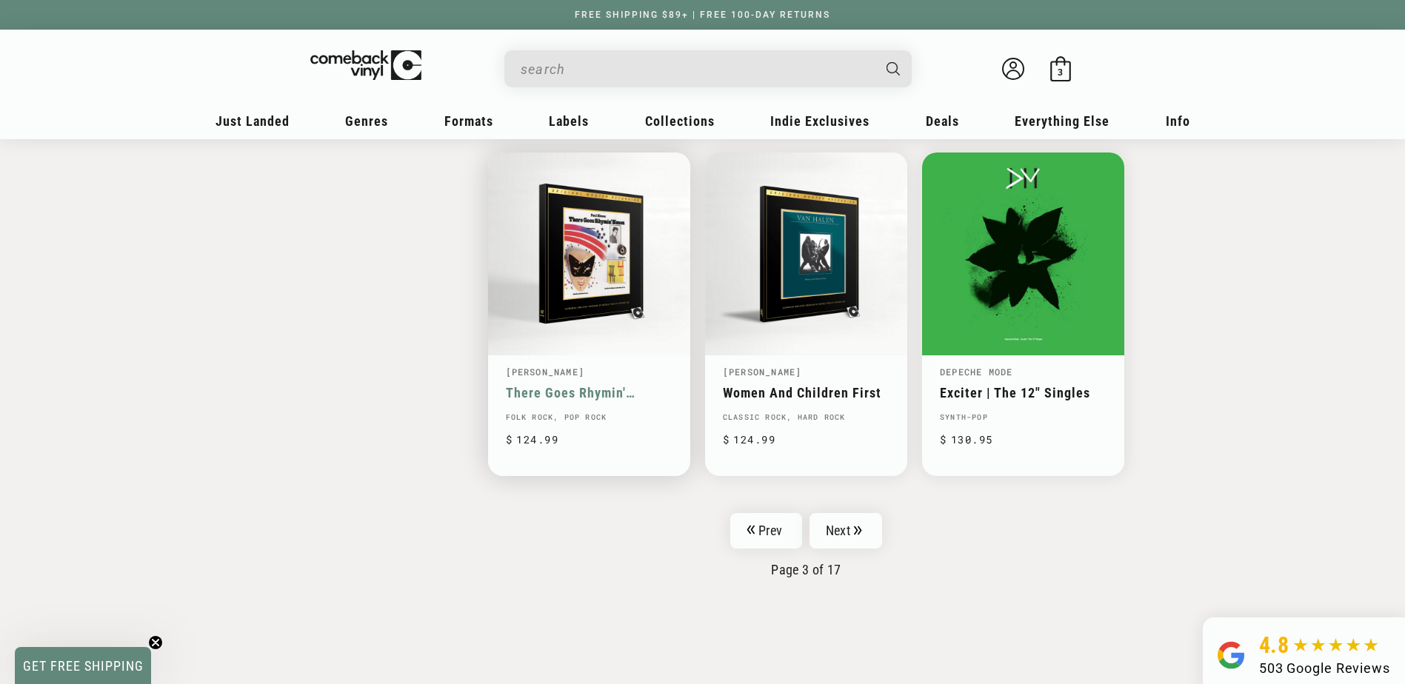
scroll to position [2296, 0]
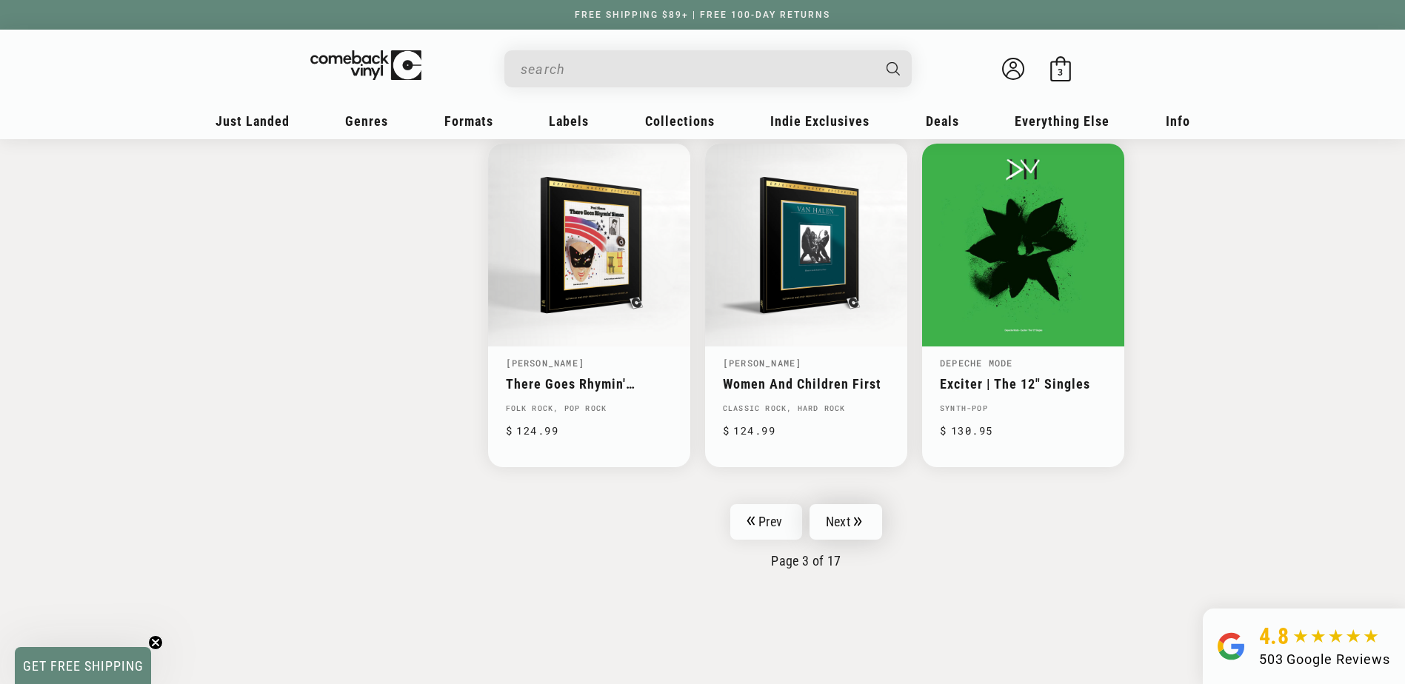
click at [830, 505] on link "Next" at bounding box center [845, 522] width 73 height 36
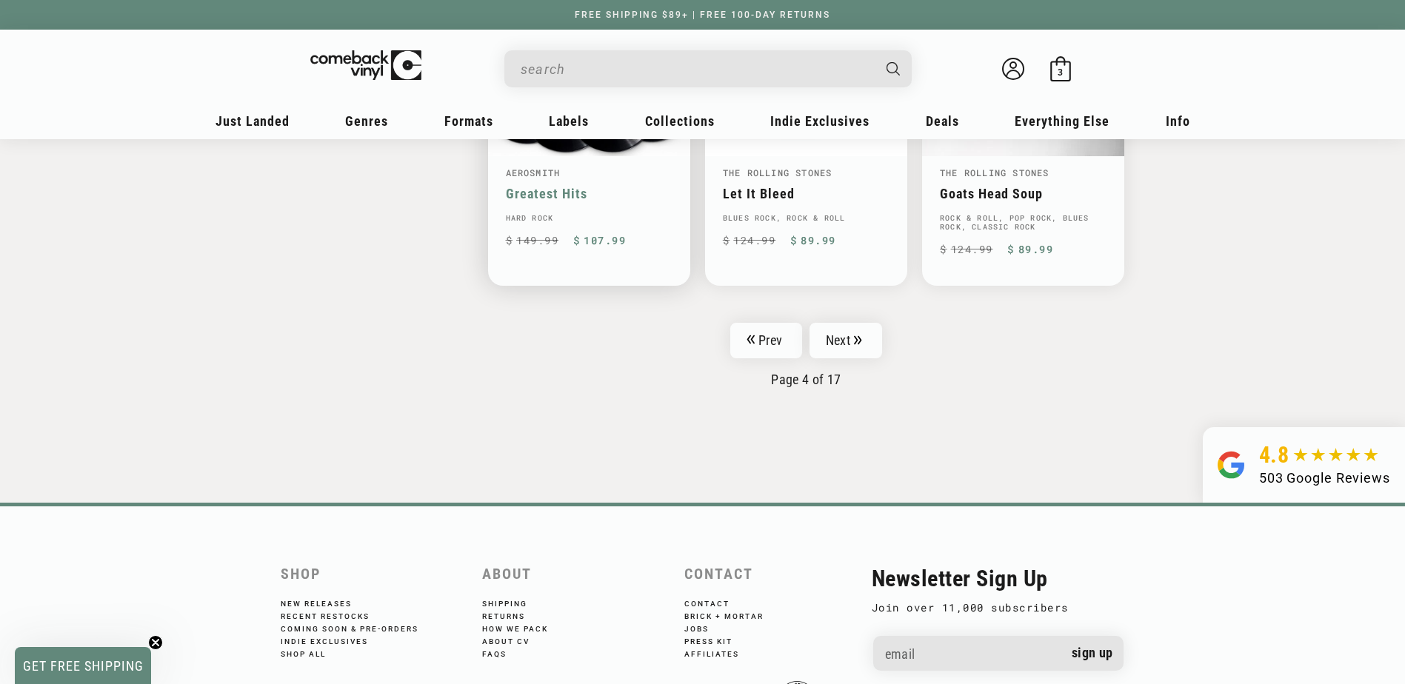
scroll to position [2518, 0]
